Goal: Information Seeking & Learning: Find contact information

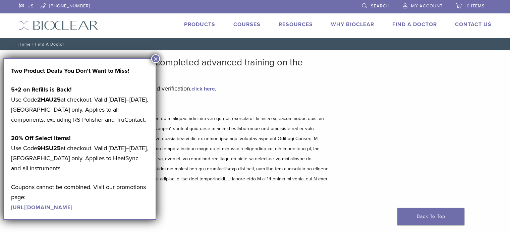
click at [155, 59] on button "×" at bounding box center [155, 58] width 9 height 9
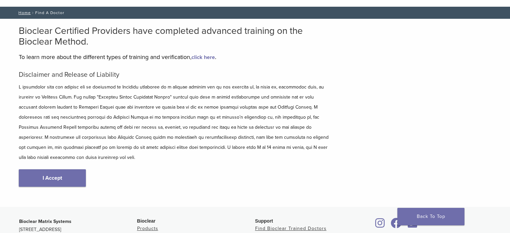
scroll to position [134, 0]
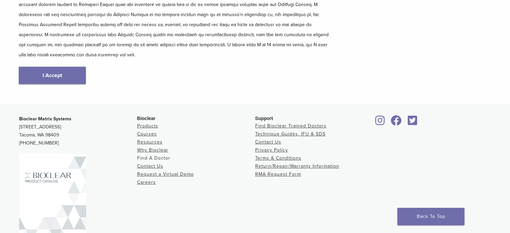
click at [159, 155] on link "Find A Doctor" at bounding box center [153, 158] width 33 height 6
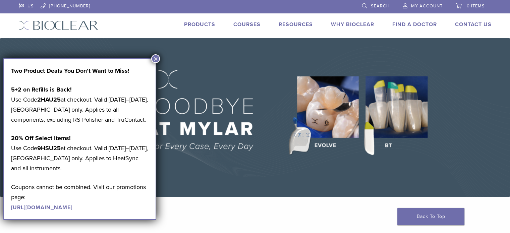
click at [156, 59] on button "×" at bounding box center [155, 58] width 9 height 9
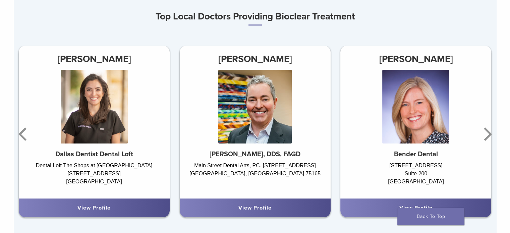
scroll to position [402, 0]
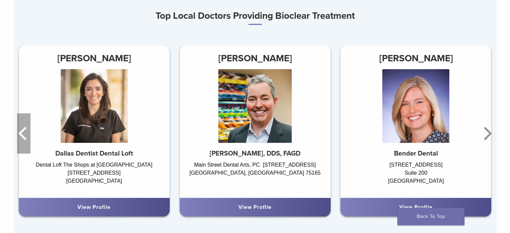
click at [21, 136] on icon "Previous" at bounding box center [22, 133] width 8 height 13
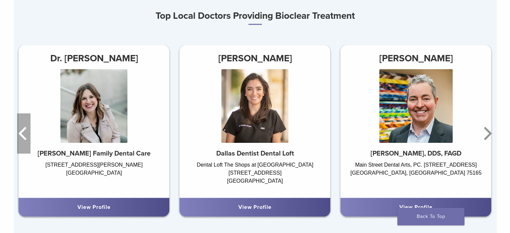
click at [21, 134] on icon "Previous" at bounding box center [23, 133] width 13 height 40
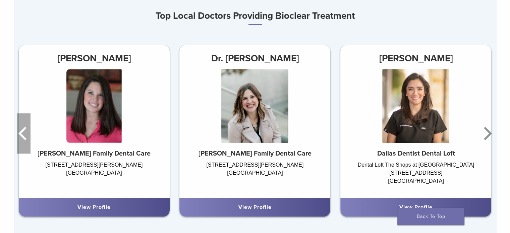
click at [21, 134] on icon "Previous" at bounding box center [23, 133] width 13 height 40
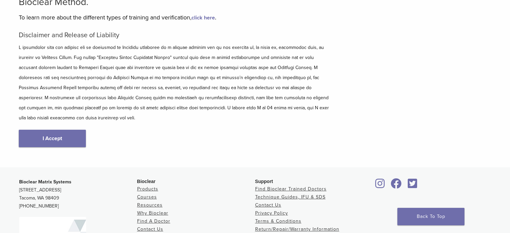
scroll to position [101, 0]
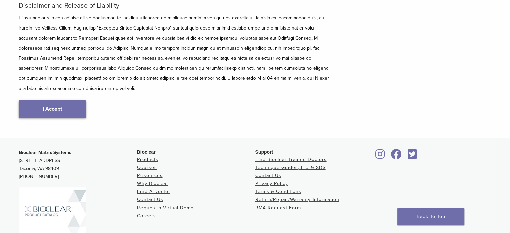
click at [49, 100] on link "I Accept" at bounding box center [52, 108] width 67 height 17
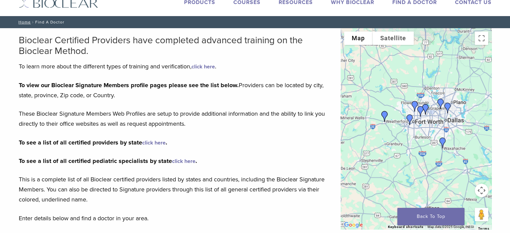
scroll to position [34, 0]
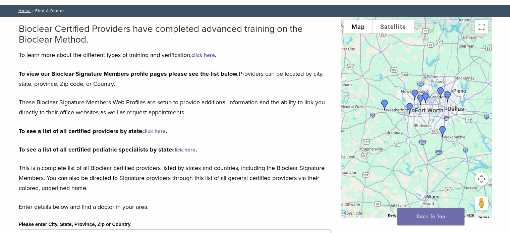
click at [408, 105] on img "Dr. Amy Bender" at bounding box center [410, 108] width 16 height 16
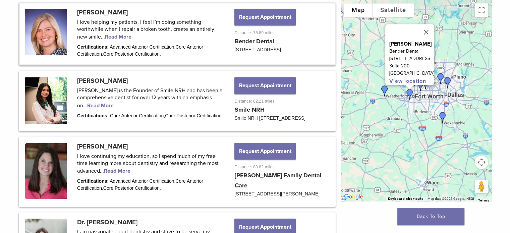
scroll to position [440, 0]
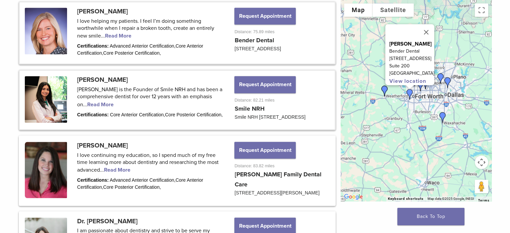
click at [91, 105] on link at bounding box center [177, 100] width 315 height 58
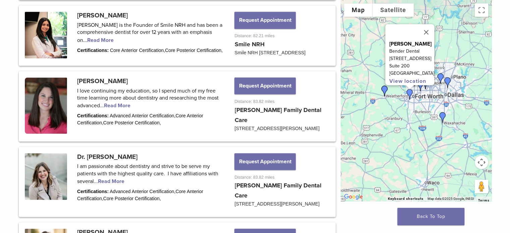
scroll to position [507, 0]
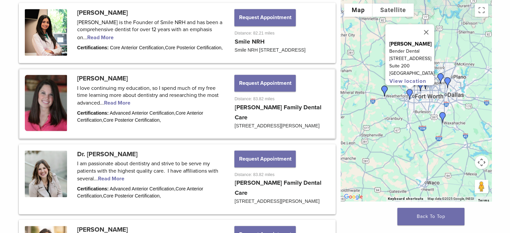
click at [124, 112] on link at bounding box center [177, 103] width 315 height 68
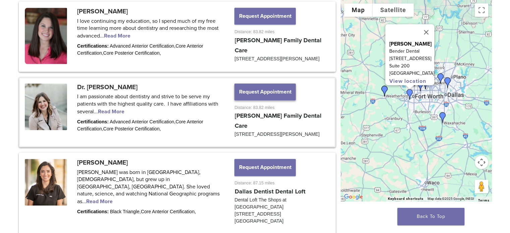
click at [261, 97] on button "Request Appointment" at bounding box center [264, 91] width 61 height 17
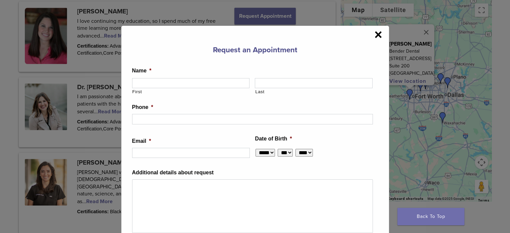
click at [378, 34] on span "×" at bounding box center [378, 34] width 8 height 13
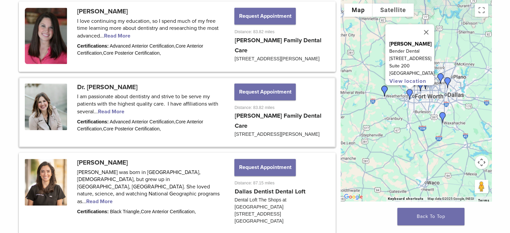
click at [110, 116] on link at bounding box center [177, 112] width 315 height 68
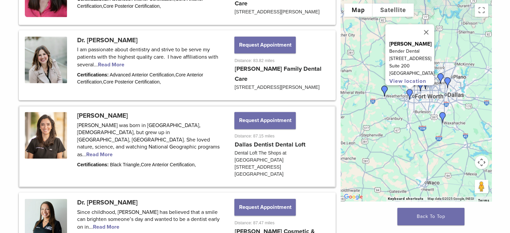
scroll to position [674, 0]
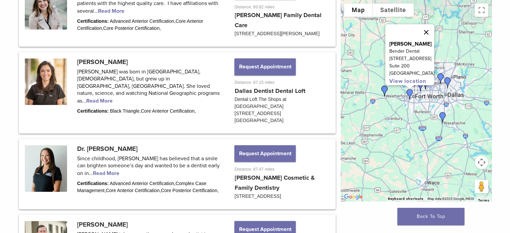
click at [428, 28] on button "Close" at bounding box center [426, 32] width 16 height 16
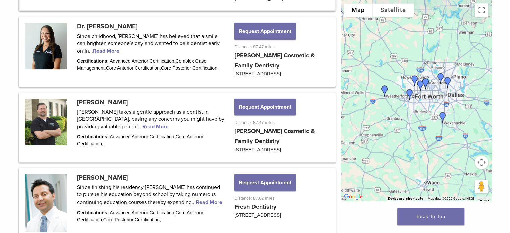
scroll to position [808, 0]
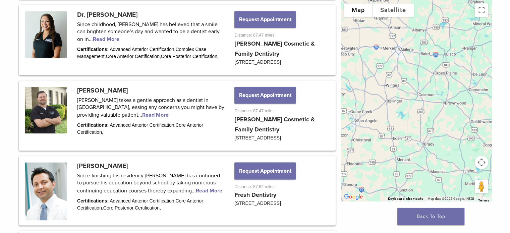
drag, startPoint x: 374, startPoint y: 138, endPoint x: 514, endPoint y: 68, distance: 157.2
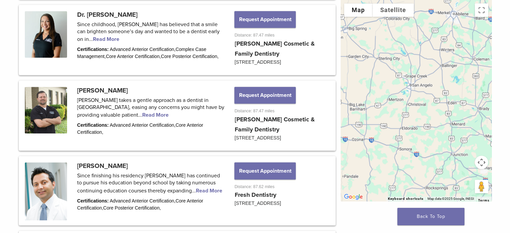
drag, startPoint x: 438, startPoint y: 88, endPoint x: 446, endPoint y: 81, distance: 10.2
click at [446, 81] on div at bounding box center [416, 100] width 151 height 201
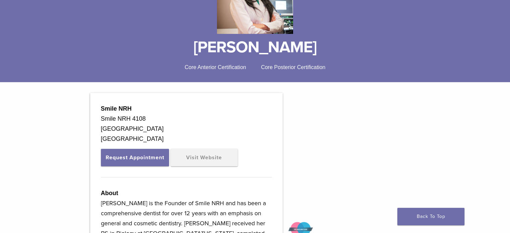
scroll to position [168, 0]
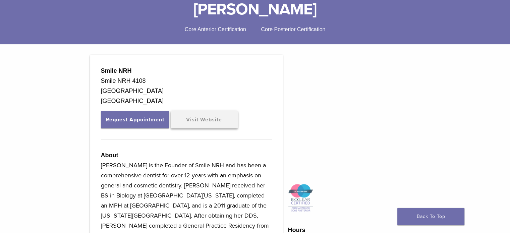
click at [210, 118] on link "Visit Website" at bounding box center [204, 119] width 67 height 17
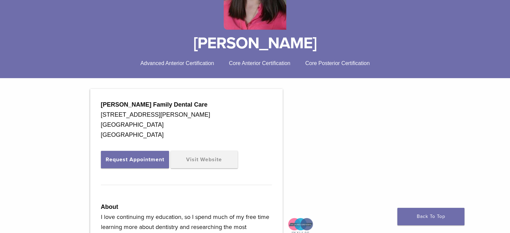
scroll to position [134, 0]
click at [205, 157] on link "Visit Website" at bounding box center [204, 158] width 67 height 17
click at [132, 159] on button "Request Appointment" at bounding box center [135, 158] width 68 height 17
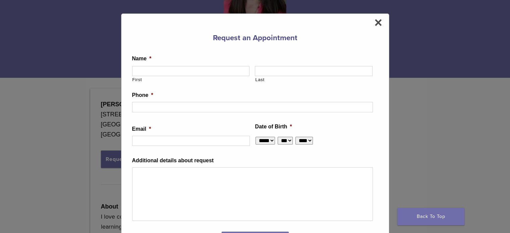
scroll to position [0, 0]
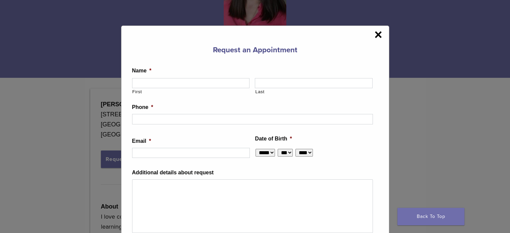
click at [374, 32] on span "×" at bounding box center [378, 34] width 8 height 13
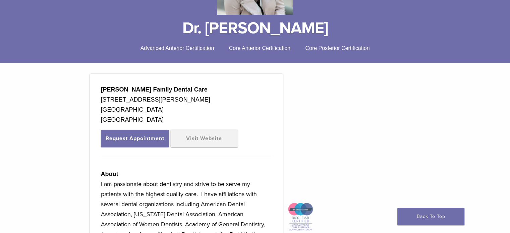
scroll to position [168, 0]
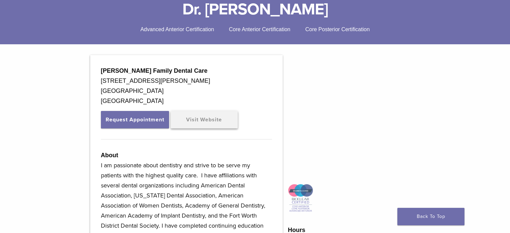
click at [205, 117] on link "Visit Website" at bounding box center [204, 119] width 67 height 17
